Goal: Task Accomplishment & Management: Complete application form

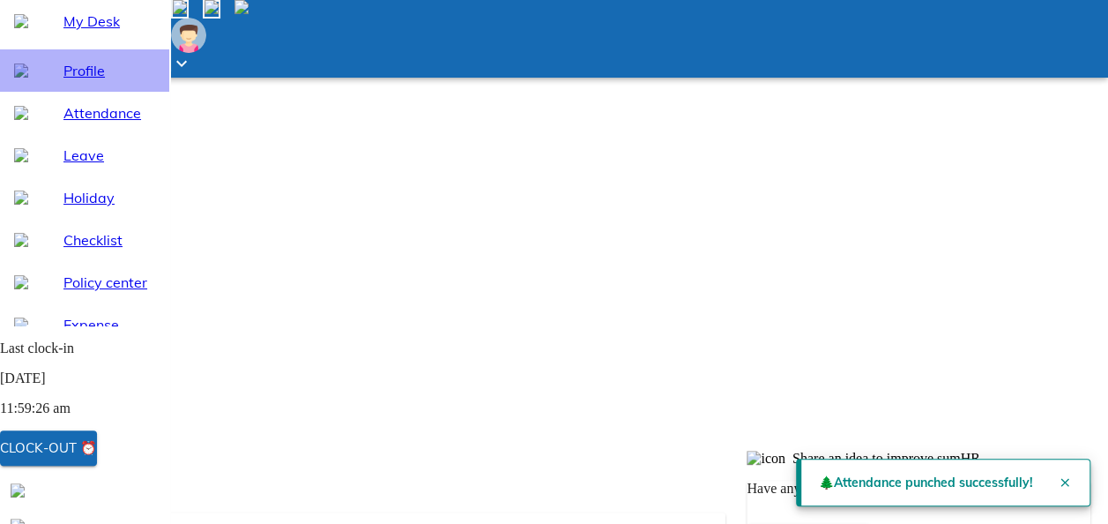
click at [99, 92] on div "Profile" at bounding box center [84, 70] width 169 height 42
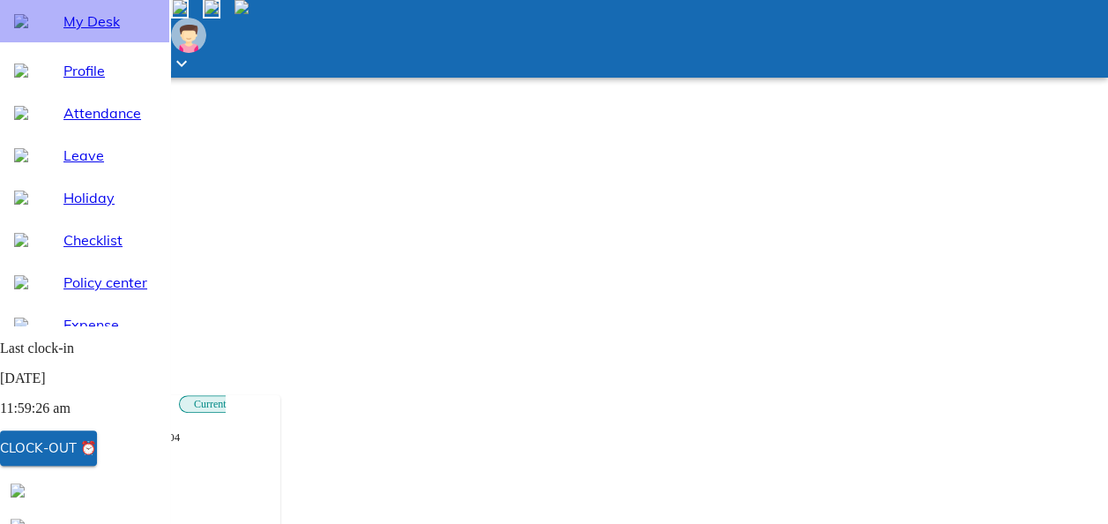
click at [92, 32] on span "My Desk" at bounding box center [109, 21] width 92 height 21
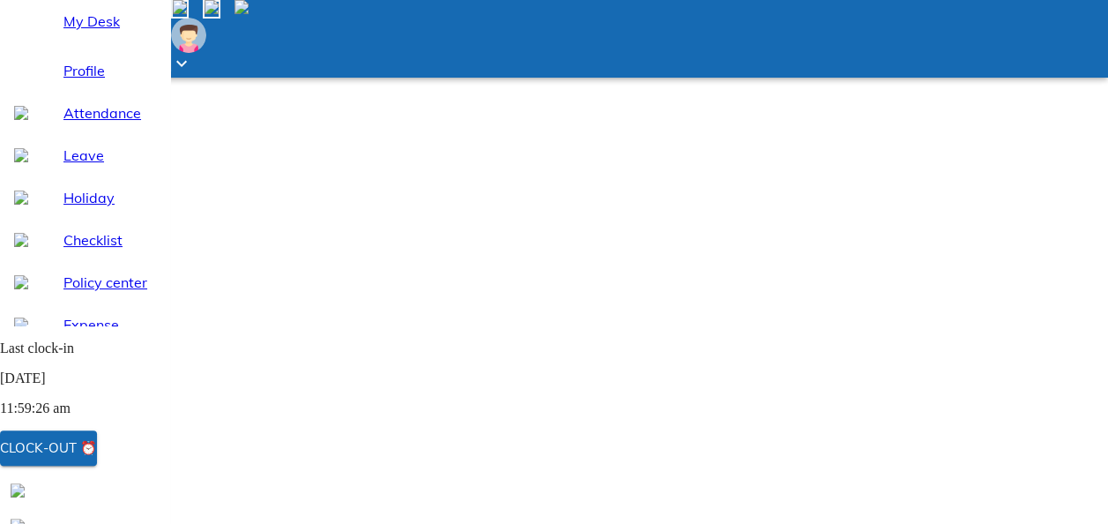
scroll to position [218, 0]
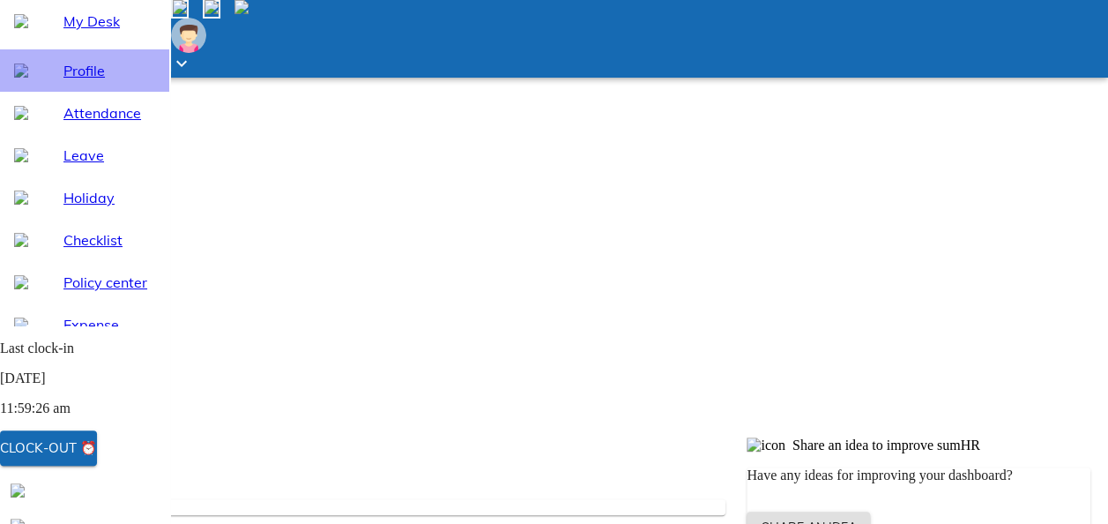
click at [81, 92] on div "Profile" at bounding box center [84, 70] width 169 height 42
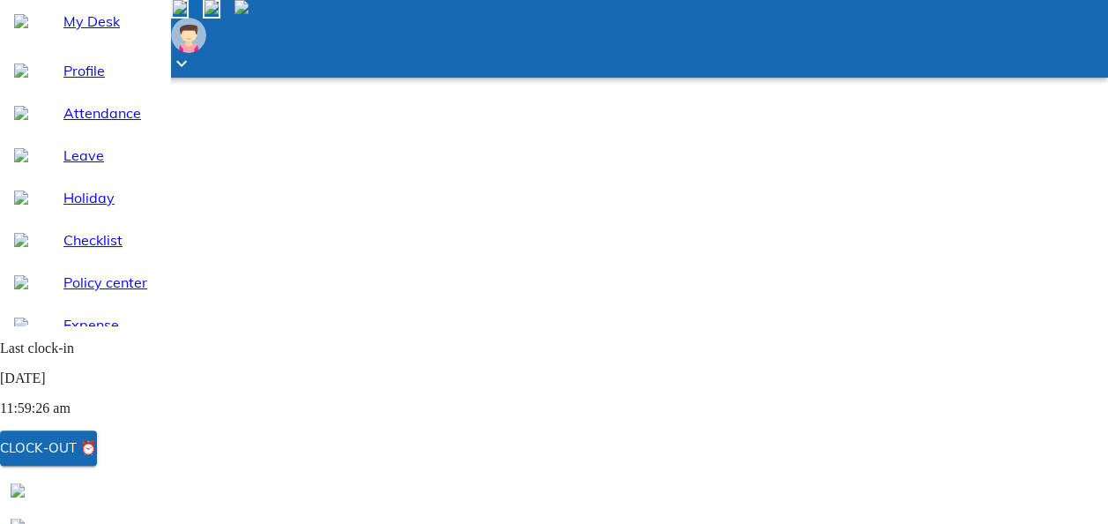
scroll to position [167, 0]
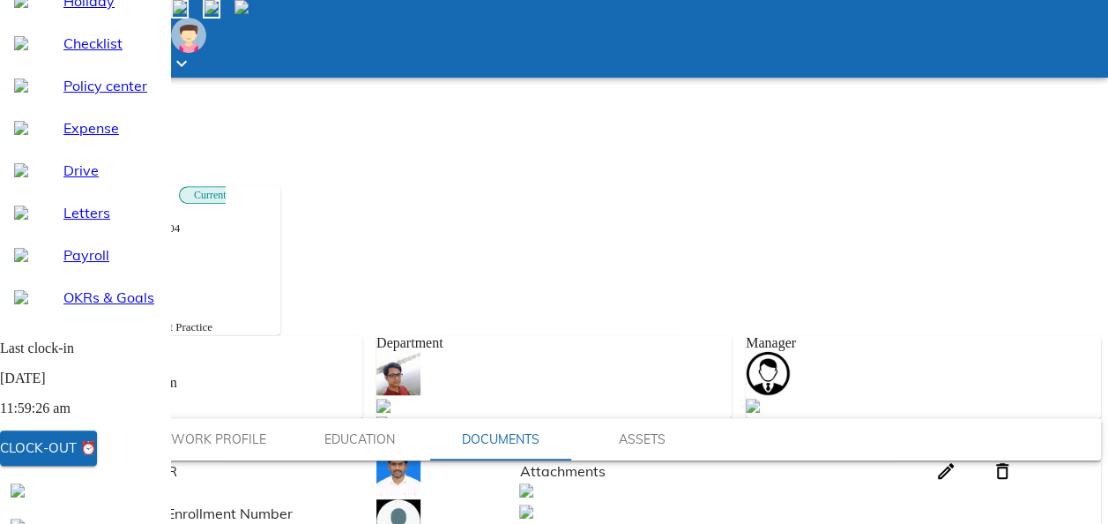
scroll to position [204, 0]
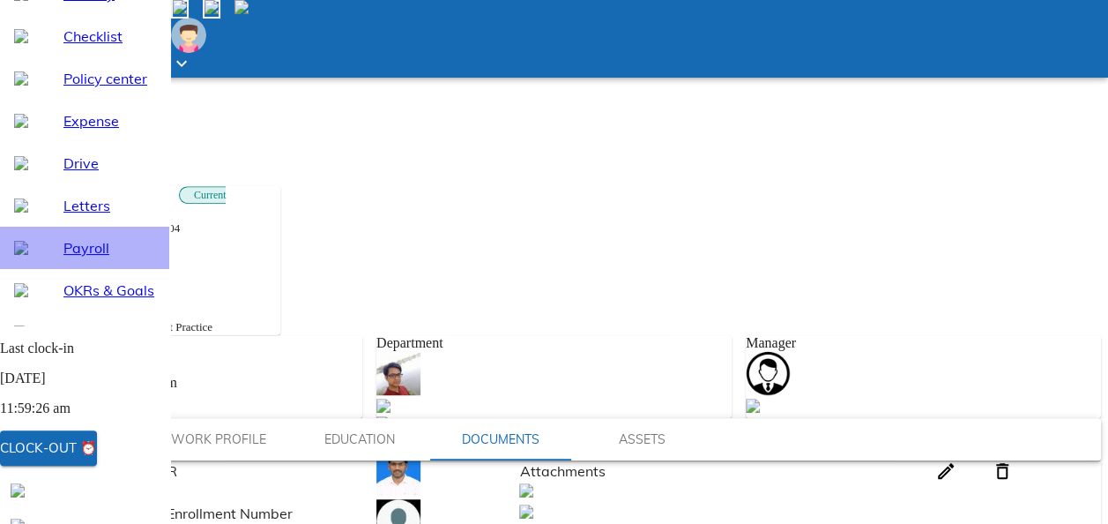
click at [81, 258] on span "Payroll" at bounding box center [109, 247] width 92 height 21
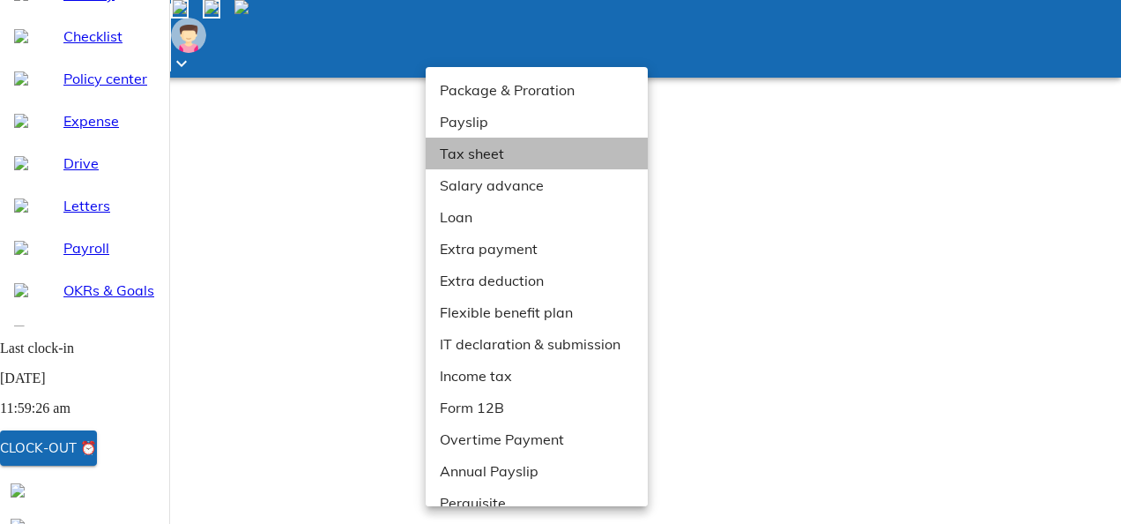
click at [473, 161] on li "Tax sheet" at bounding box center [543, 154] width 235 height 32
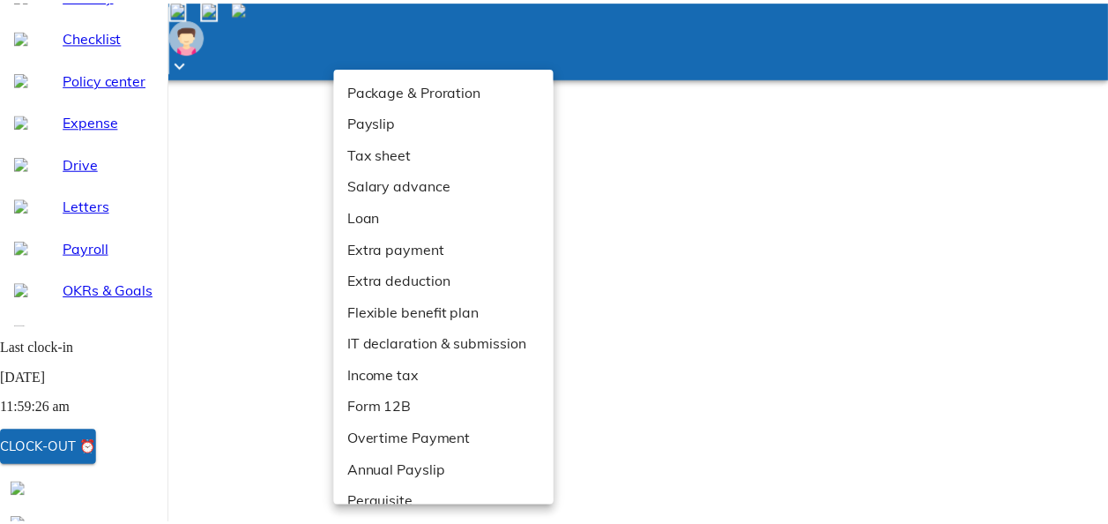
scroll to position [19, 0]
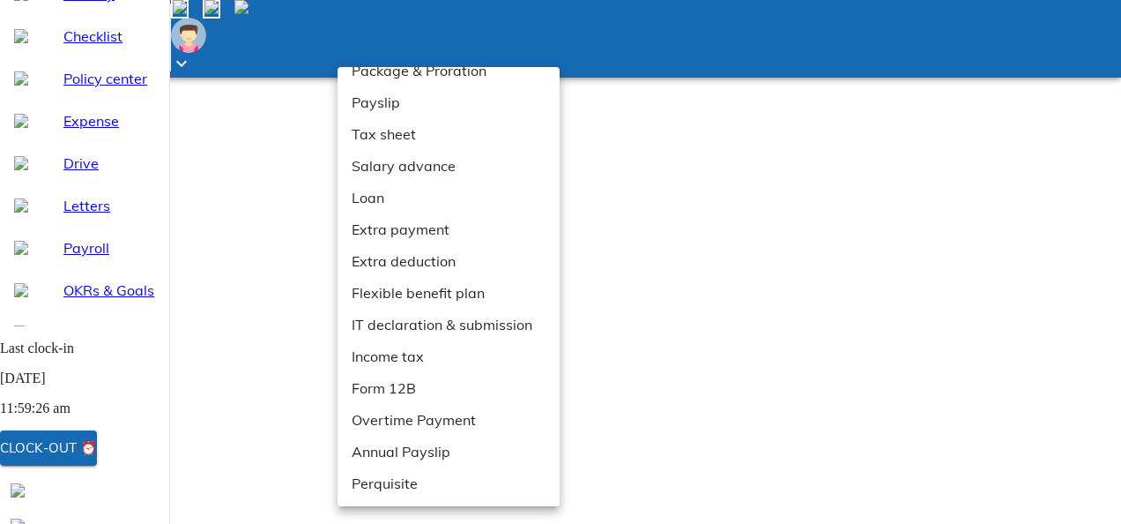
click at [406, 350] on li "Income tax" at bounding box center [455, 356] width 235 height 32
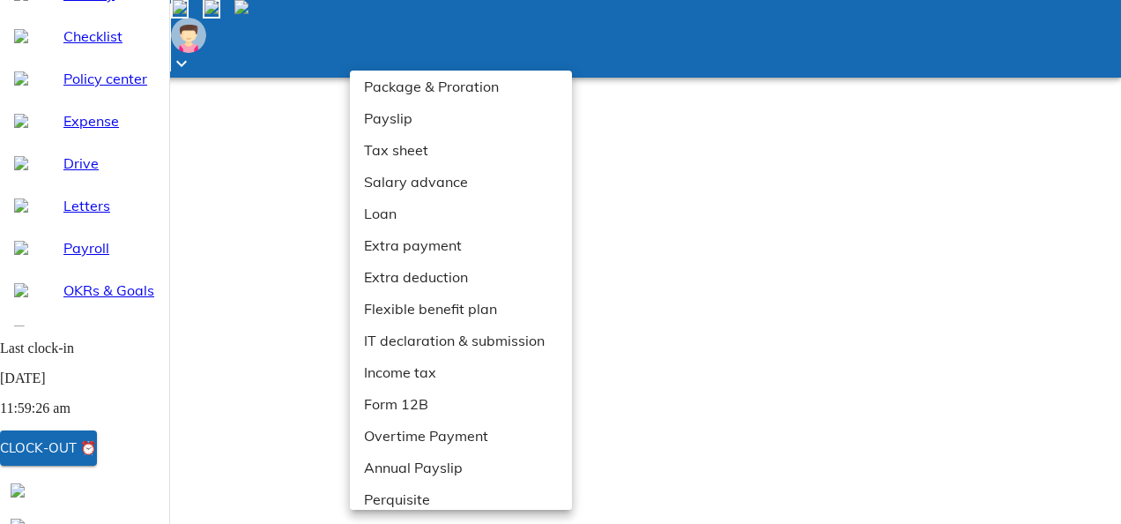
scroll to position [19, 0]
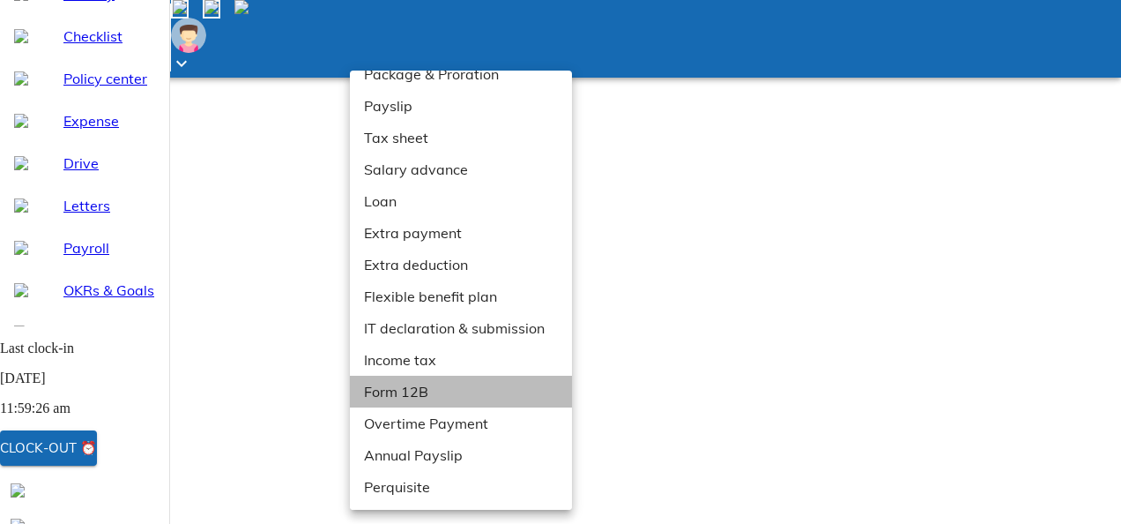
click at [408, 381] on li "Form 12B" at bounding box center [467, 392] width 235 height 32
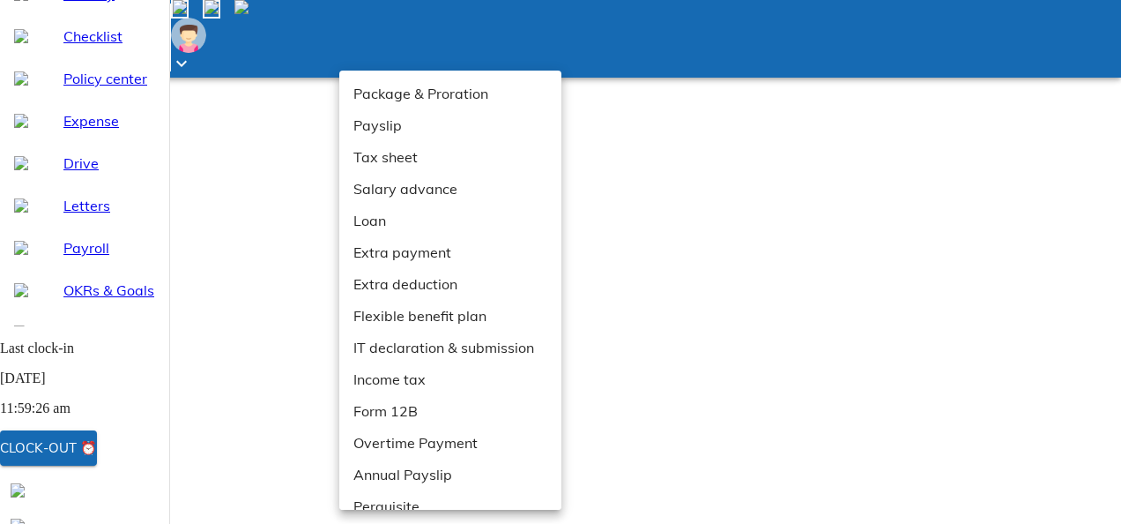
scroll to position [19, 0]
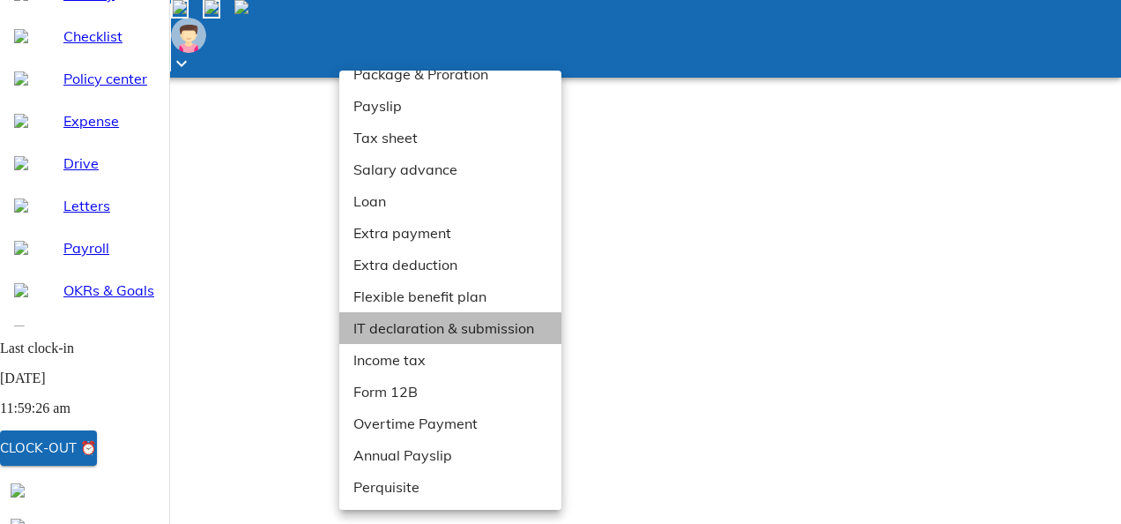
click at [430, 331] on li "IT declaration & submission" at bounding box center [456, 328] width 235 height 32
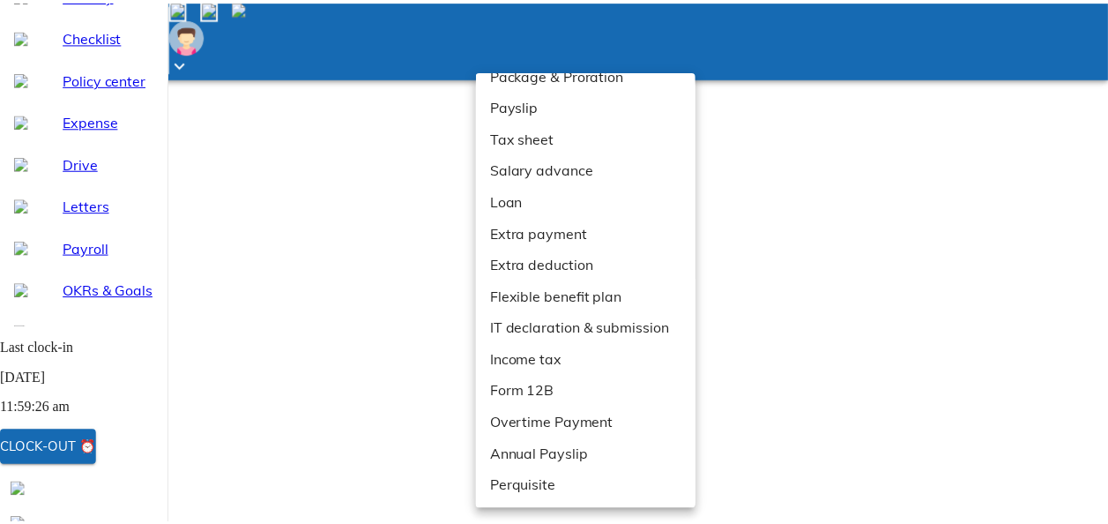
scroll to position [7, 0]
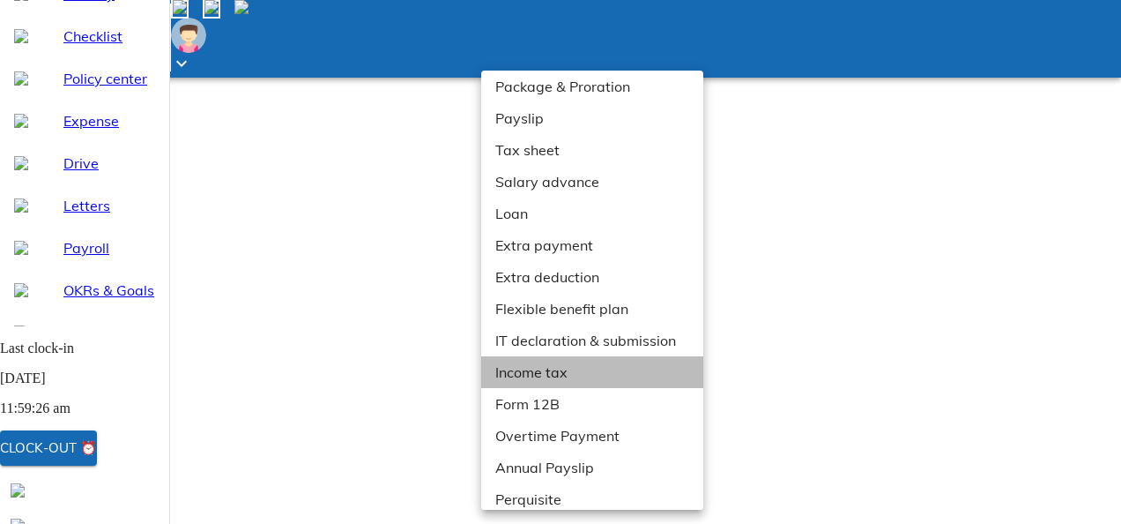
click at [524, 379] on li "Income tax" at bounding box center [598, 372] width 235 height 32
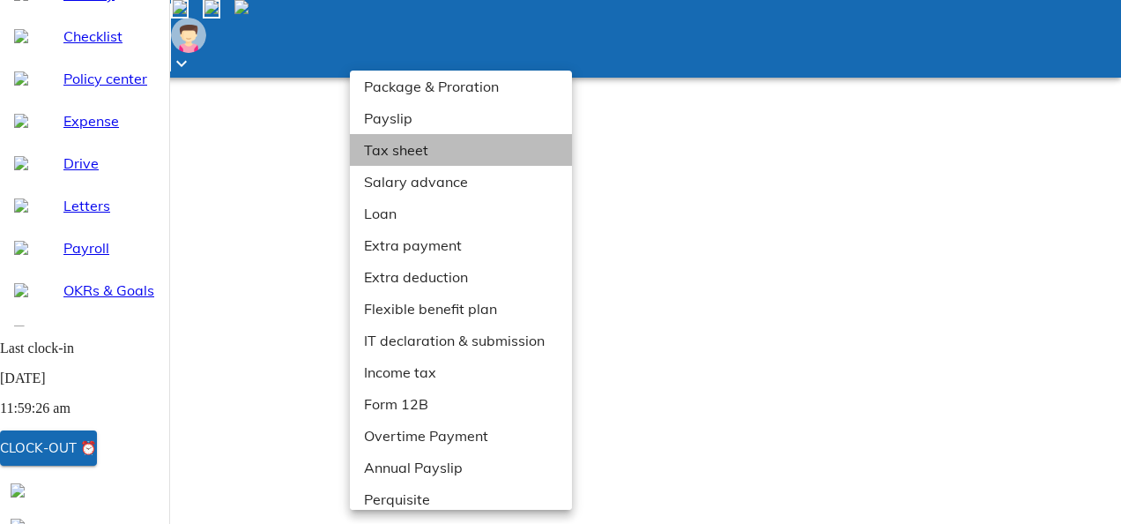
click at [414, 142] on li "Tax sheet" at bounding box center [467, 150] width 235 height 32
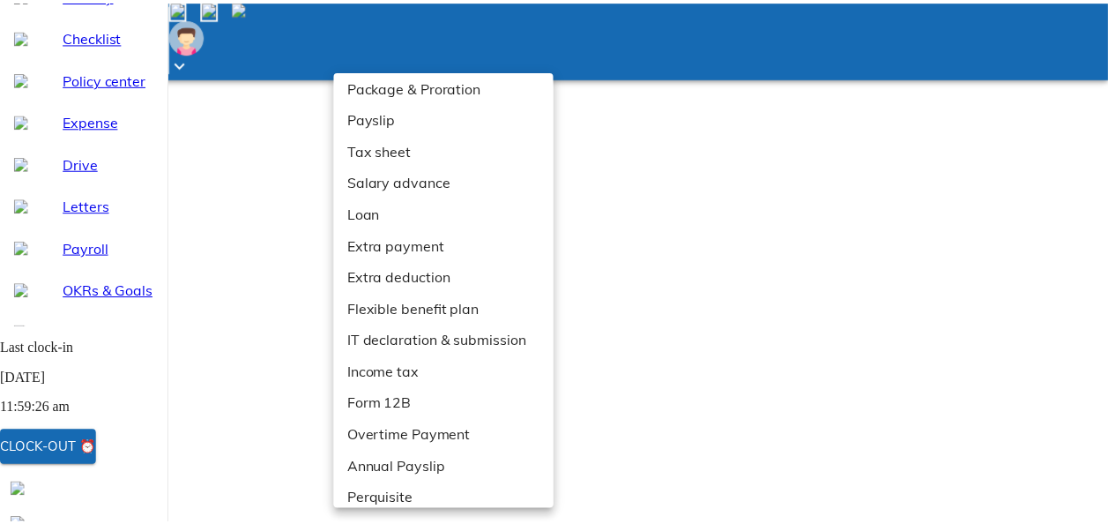
scroll to position [19, 0]
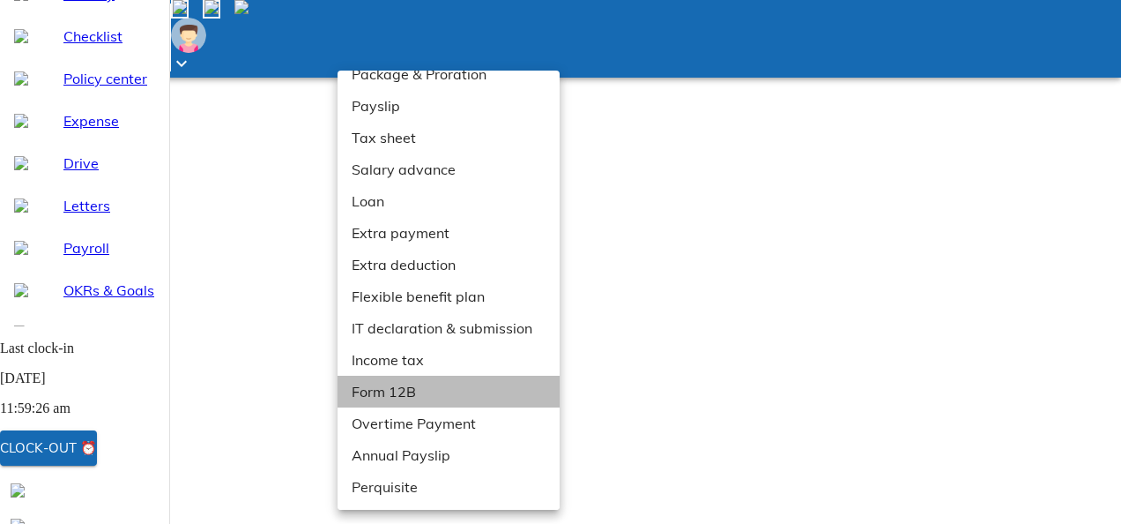
click at [400, 393] on li "Form 12B" at bounding box center [455, 392] width 235 height 32
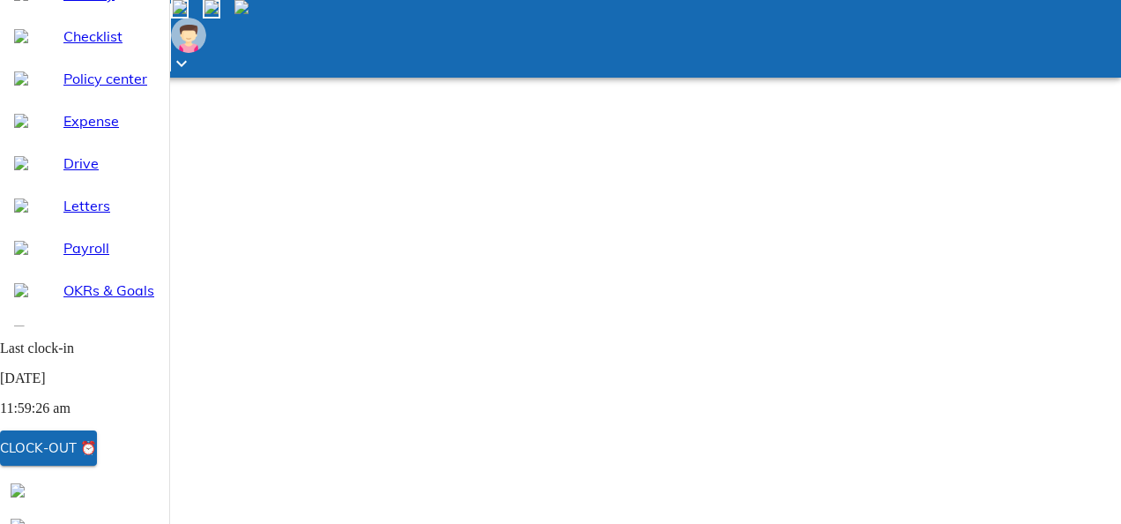
drag, startPoint x: 307, startPoint y: 294, endPoint x: 310, endPoint y: 213, distance: 80.3
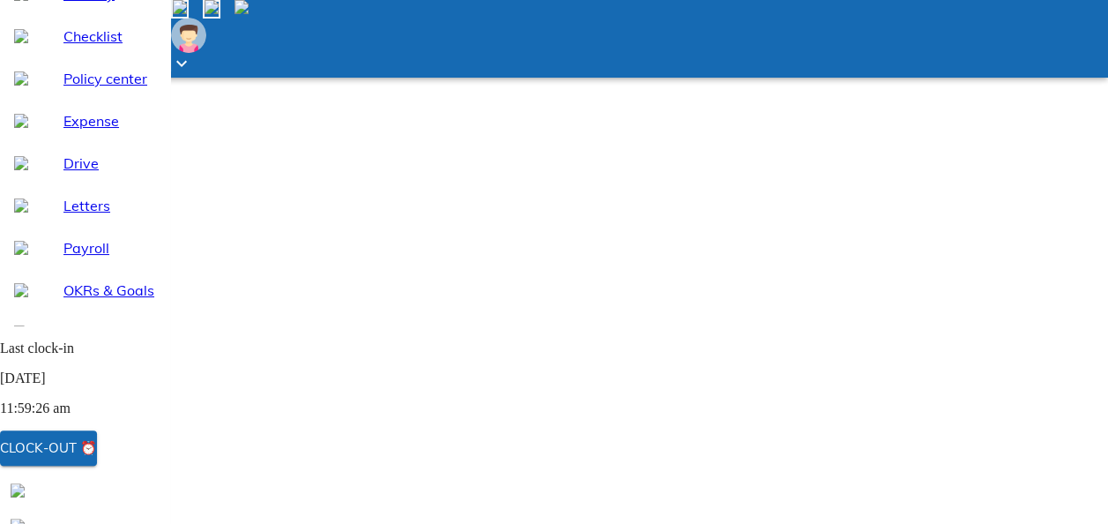
scroll to position [137, 0]
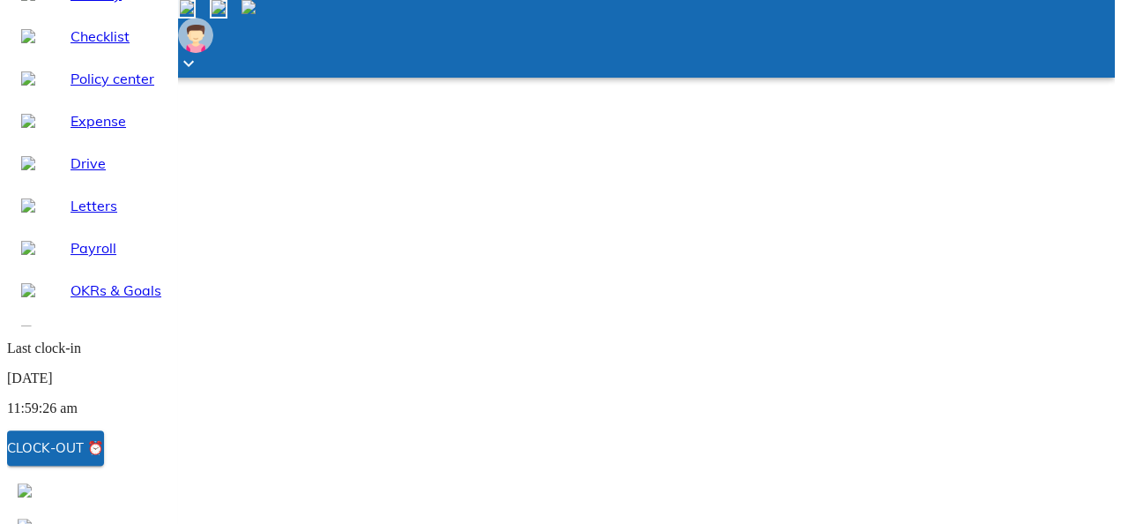
scroll to position [0, 0]
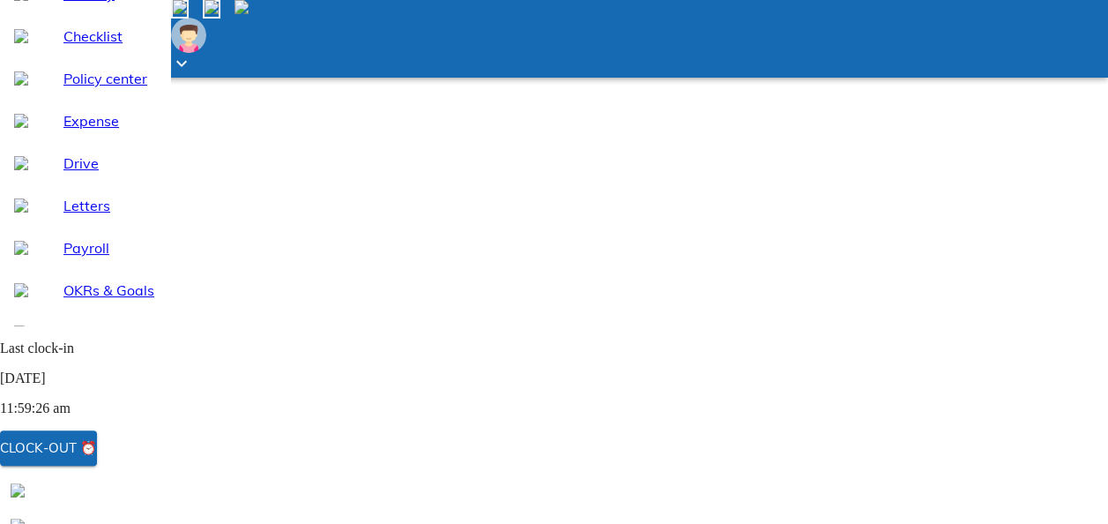
drag, startPoint x: 342, startPoint y: 132, endPoint x: 377, endPoint y: 86, distance: 57.8
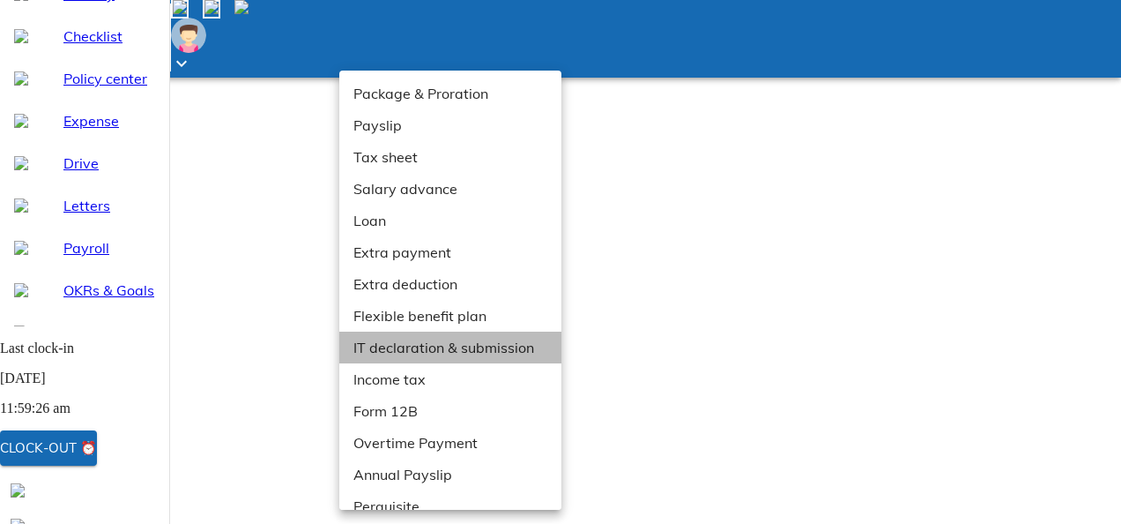
click at [393, 336] on li "IT declaration & submission" at bounding box center [456, 347] width 235 height 32
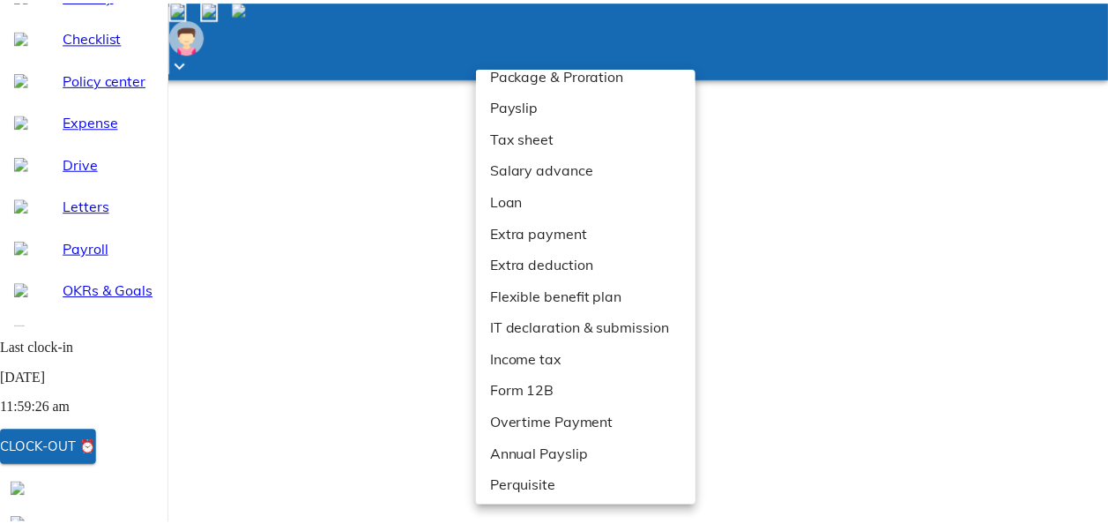
scroll to position [19, 0]
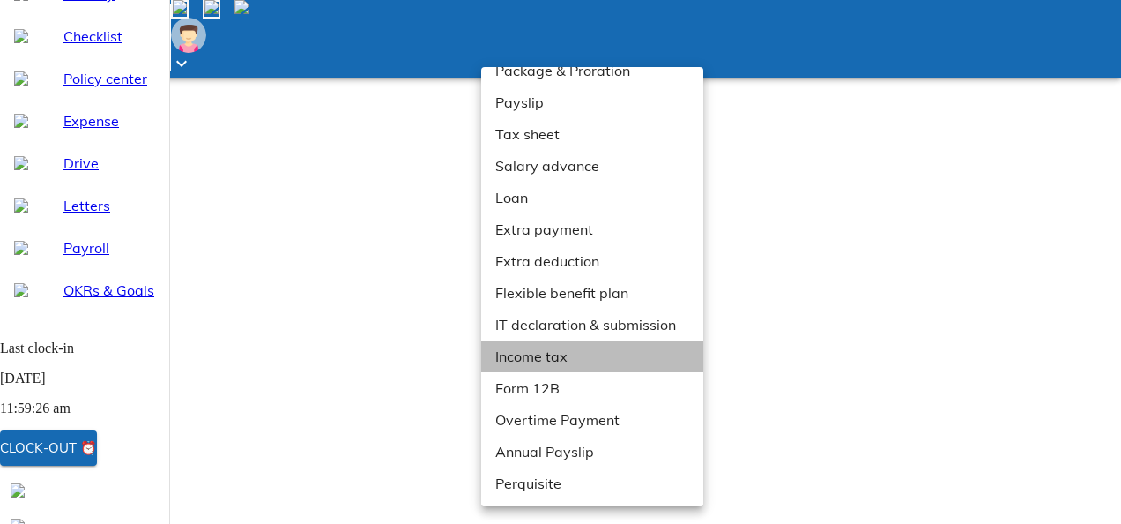
click at [538, 351] on li "Income tax" at bounding box center [598, 356] width 235 height 32
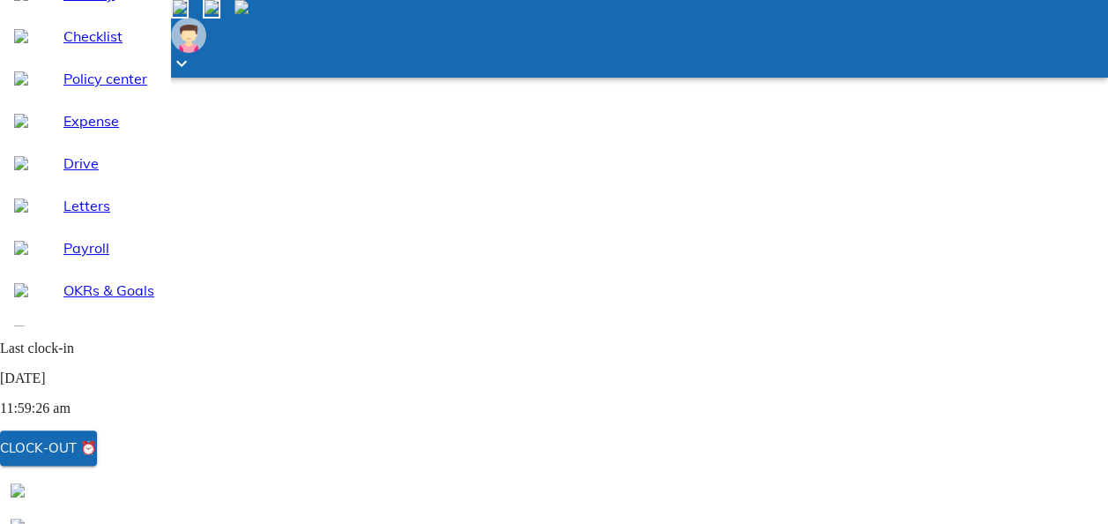
click at [294, 135] on div "7 %" at bounding box center [560, 262] width 1121 height 524
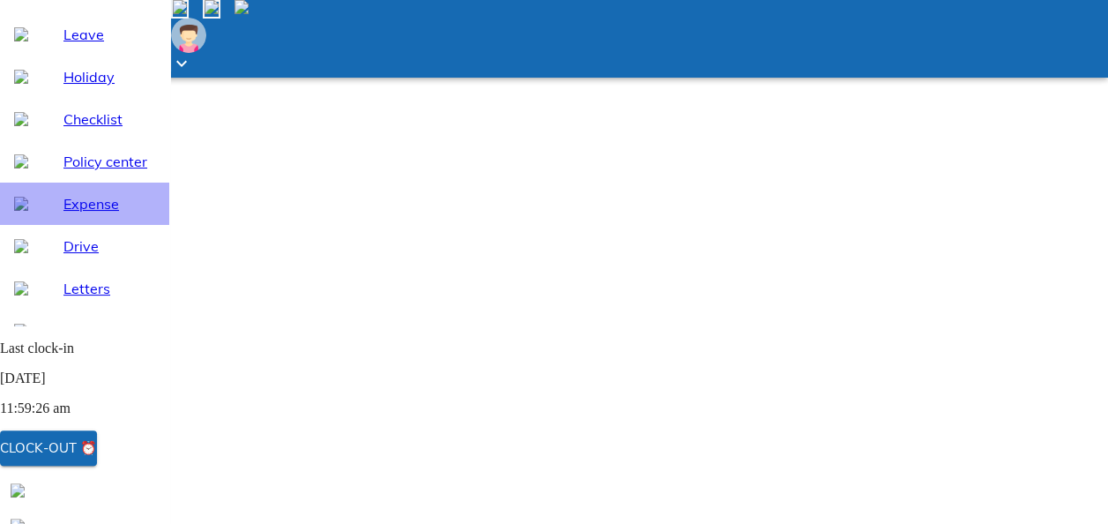
click at [62, 220] on div "Expense" at bounding box center [84, 204] width 169 height 42
select select "9"
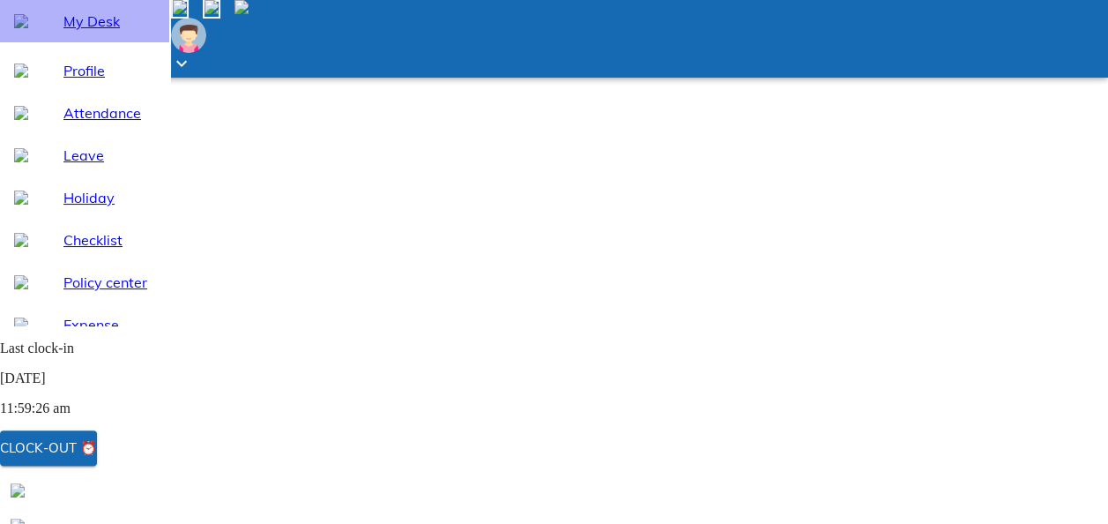
click at [88, 32] on span "My Desk" at bounding box center [109, 21] width 92 height 21
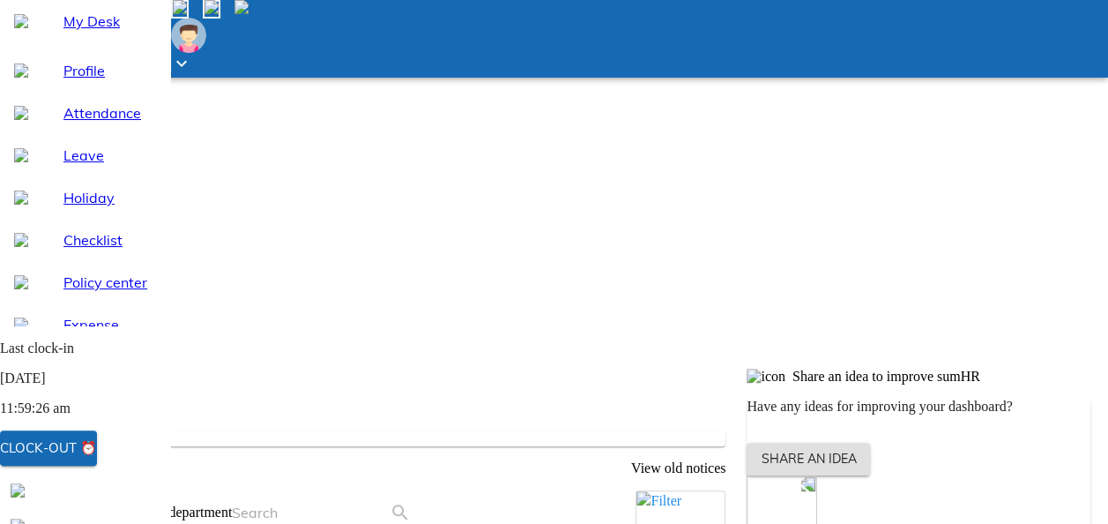
scroll to position [204, 0]
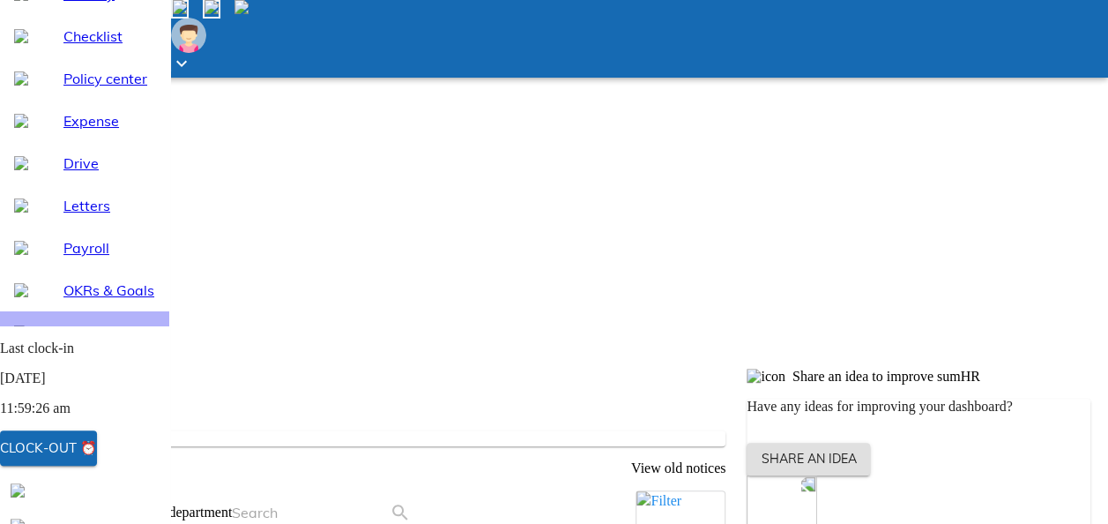
click at [93, 339] on span "360° Reviews" at bounding box center [109, 332] width 92 height 21
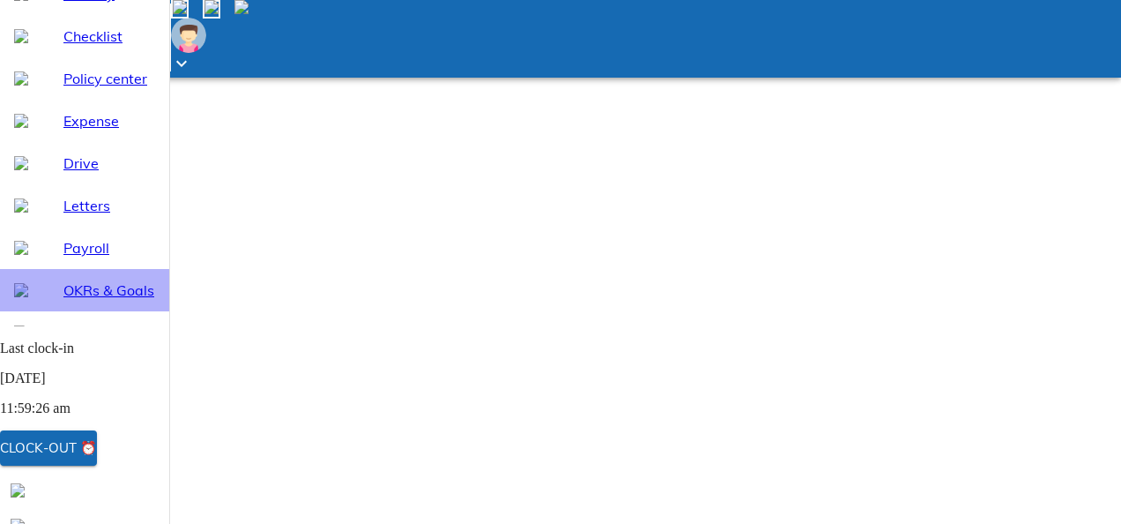
click at [97, 311] on div "OKRs & Goals" at bounding box center [84, 290] width 169 height 42
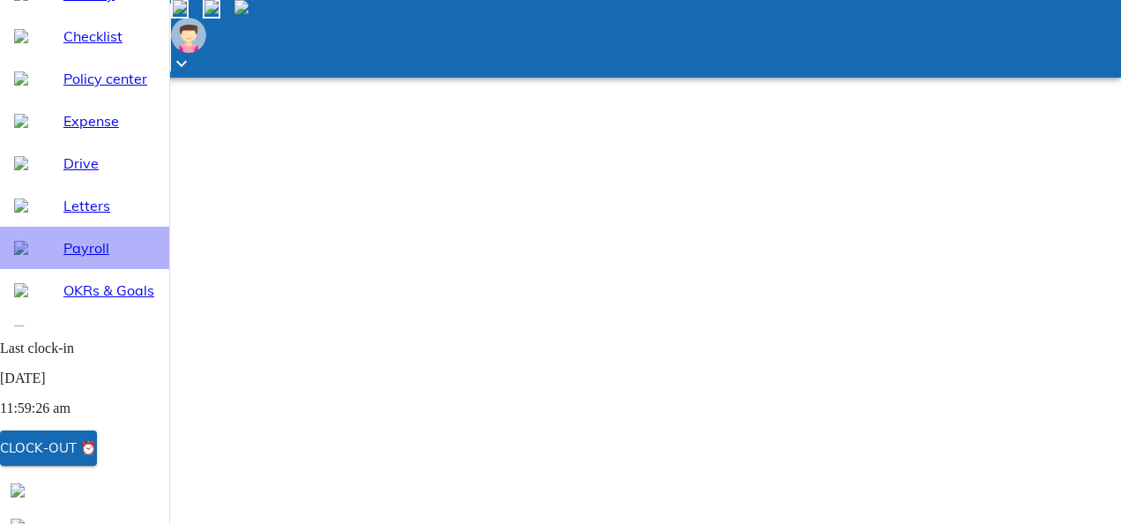
click at [86, 269] on div "Payroll" at bounding box center [84, 248] width 169 height 42
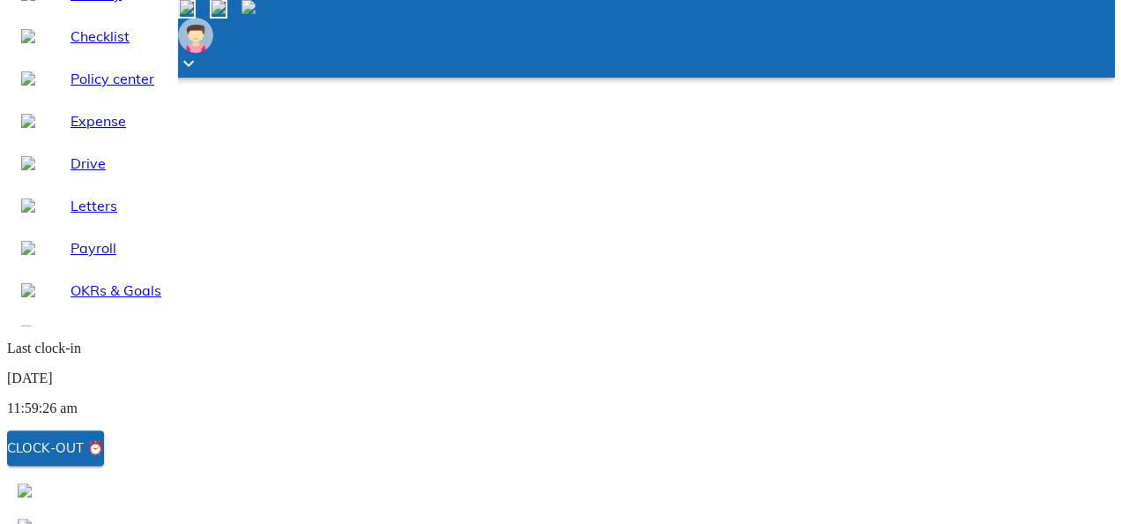
scroll to position [12, 0]
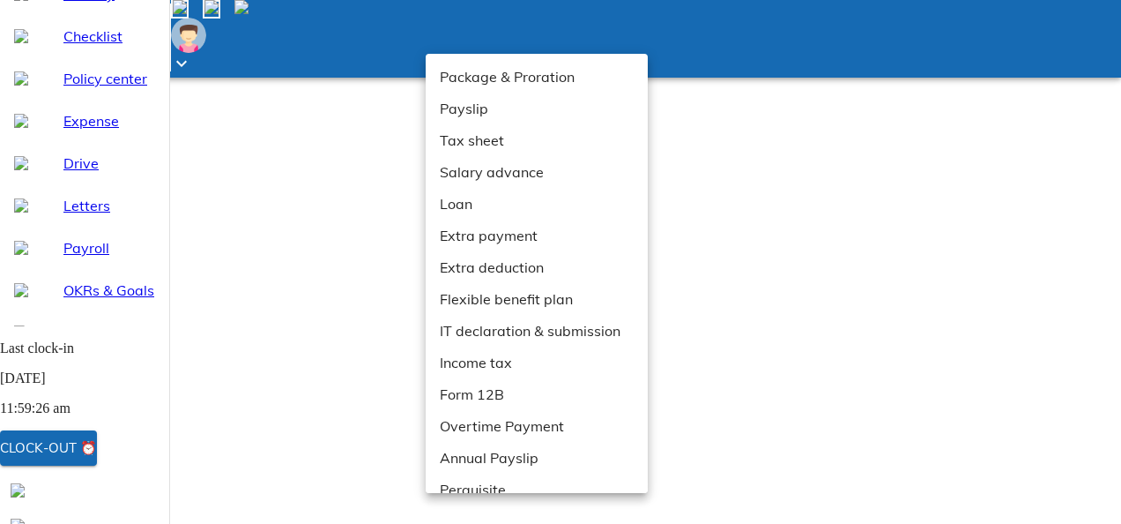
click at [499, 170] on li "Salary advance" at bounding box center [543, 172] width 235 height 32
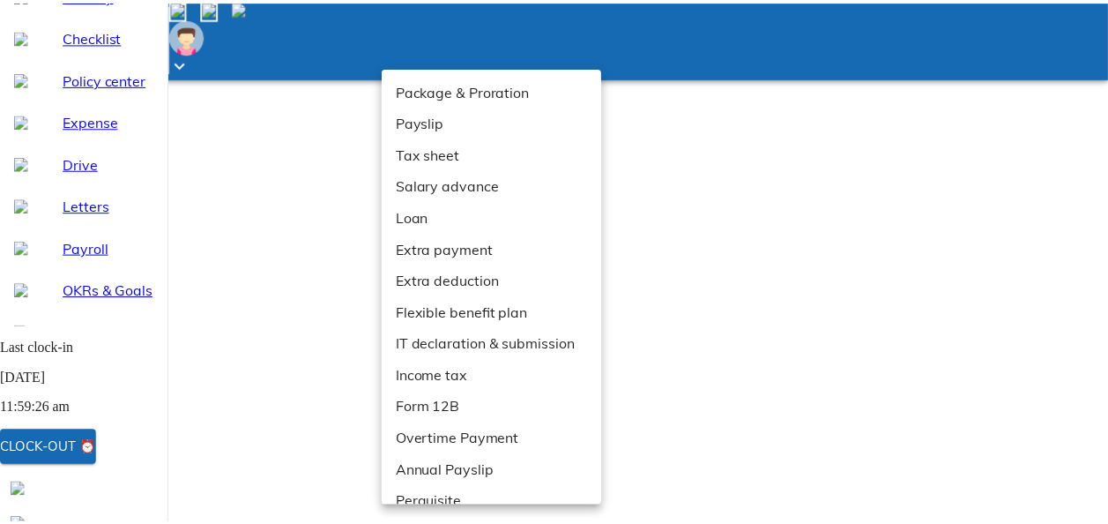
scroll to position [19, 0]
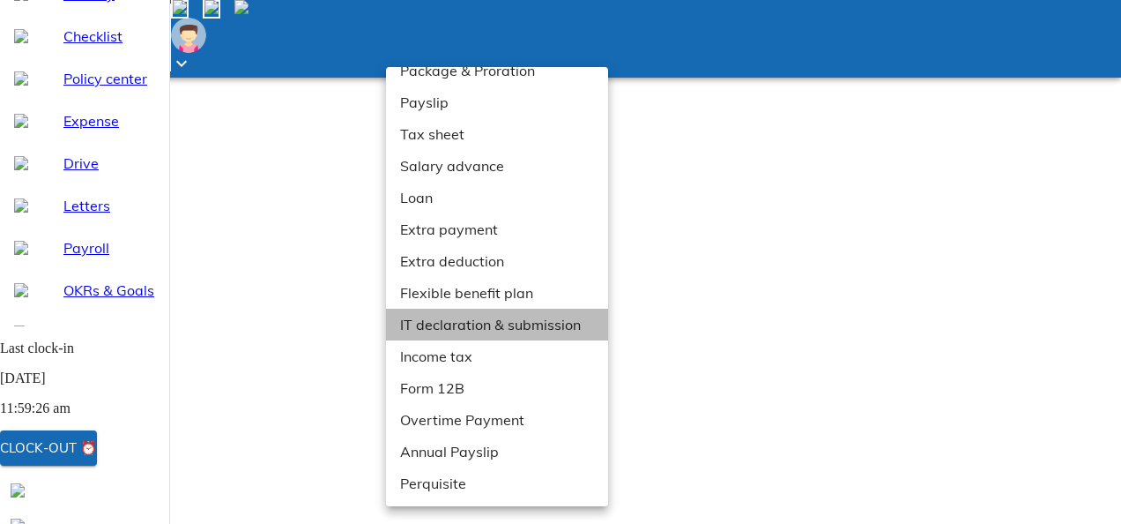
click at [504, 324] on li "IT declaration & submission" at bounding box center [503, 325] width 235 height 32
